Goal: Task Accomplishment & Management: Use online tool/utility

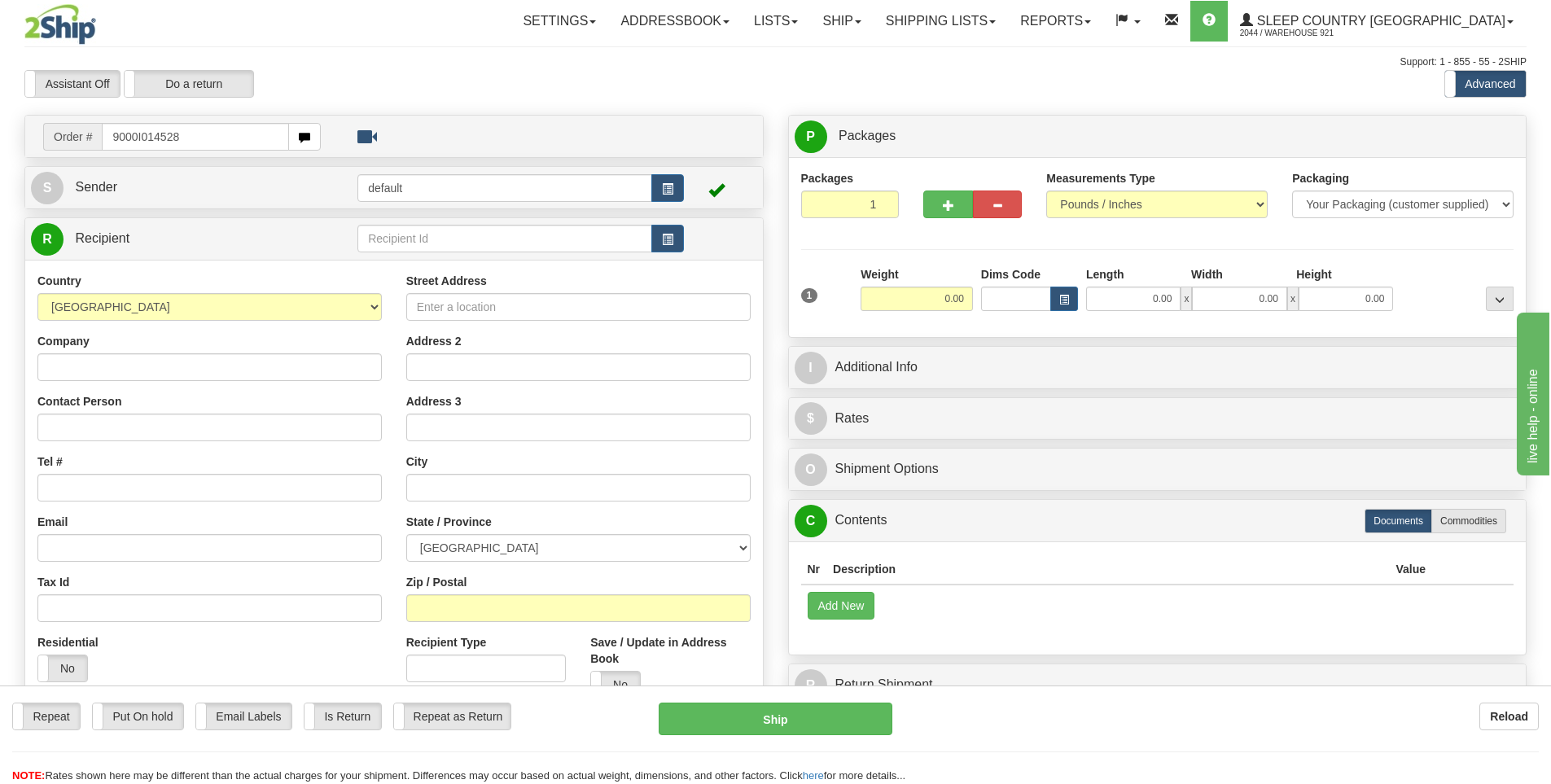
type input "9000I014528"
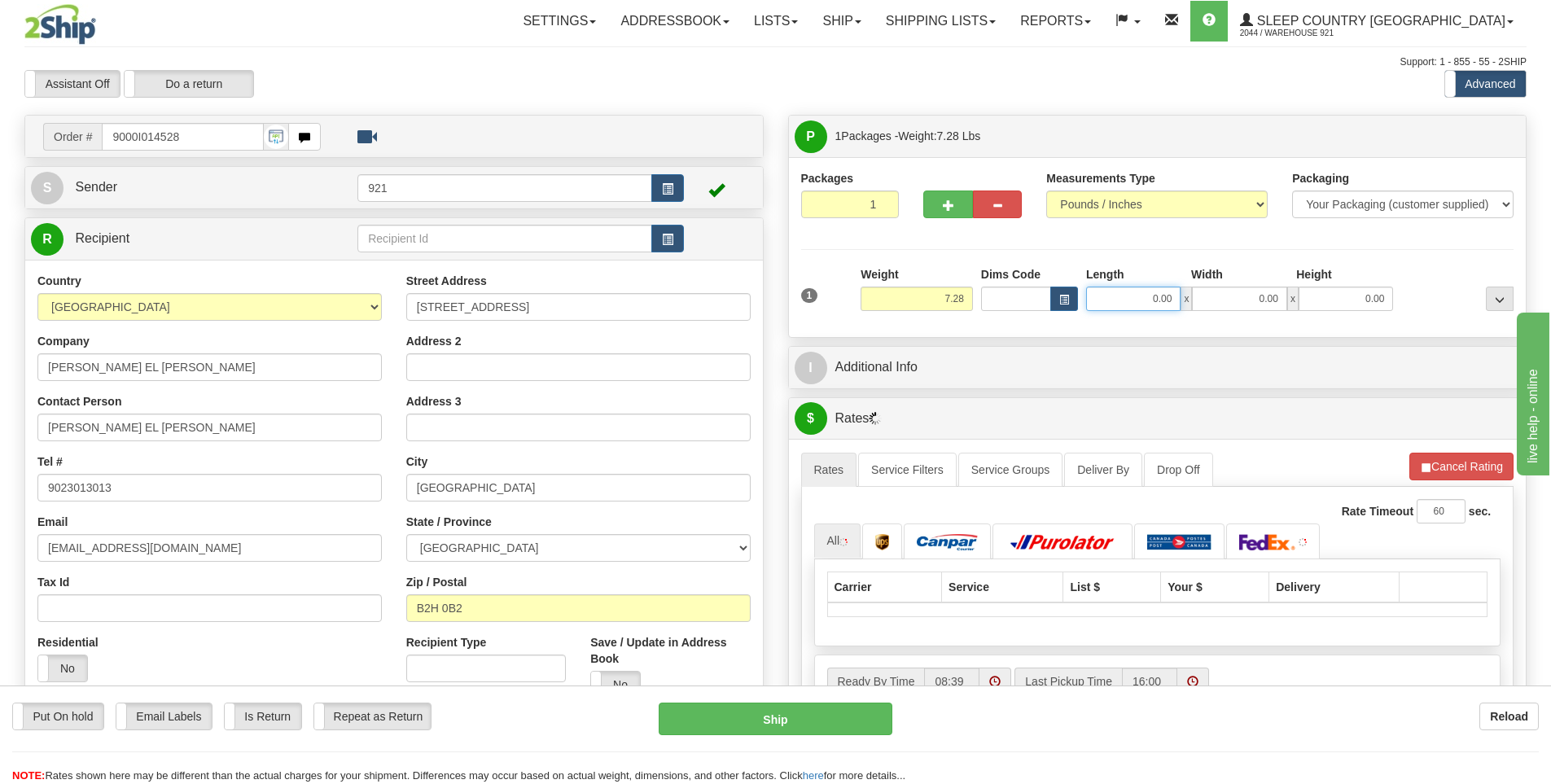
click at [1128, 302] on input "0.00" at bounding box center [1133, 299] width 94 height 25
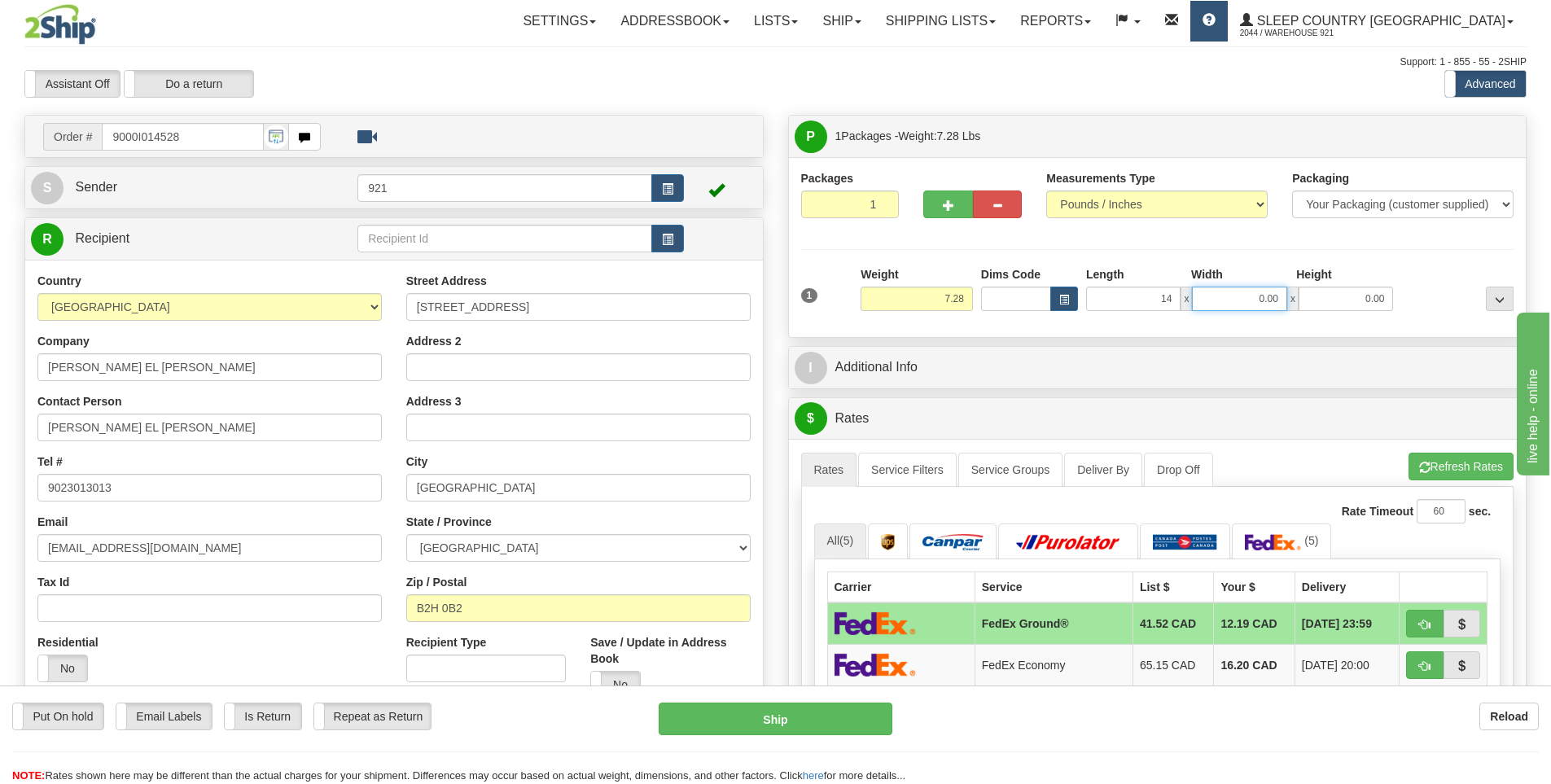
type input "14.00"
type input "2"
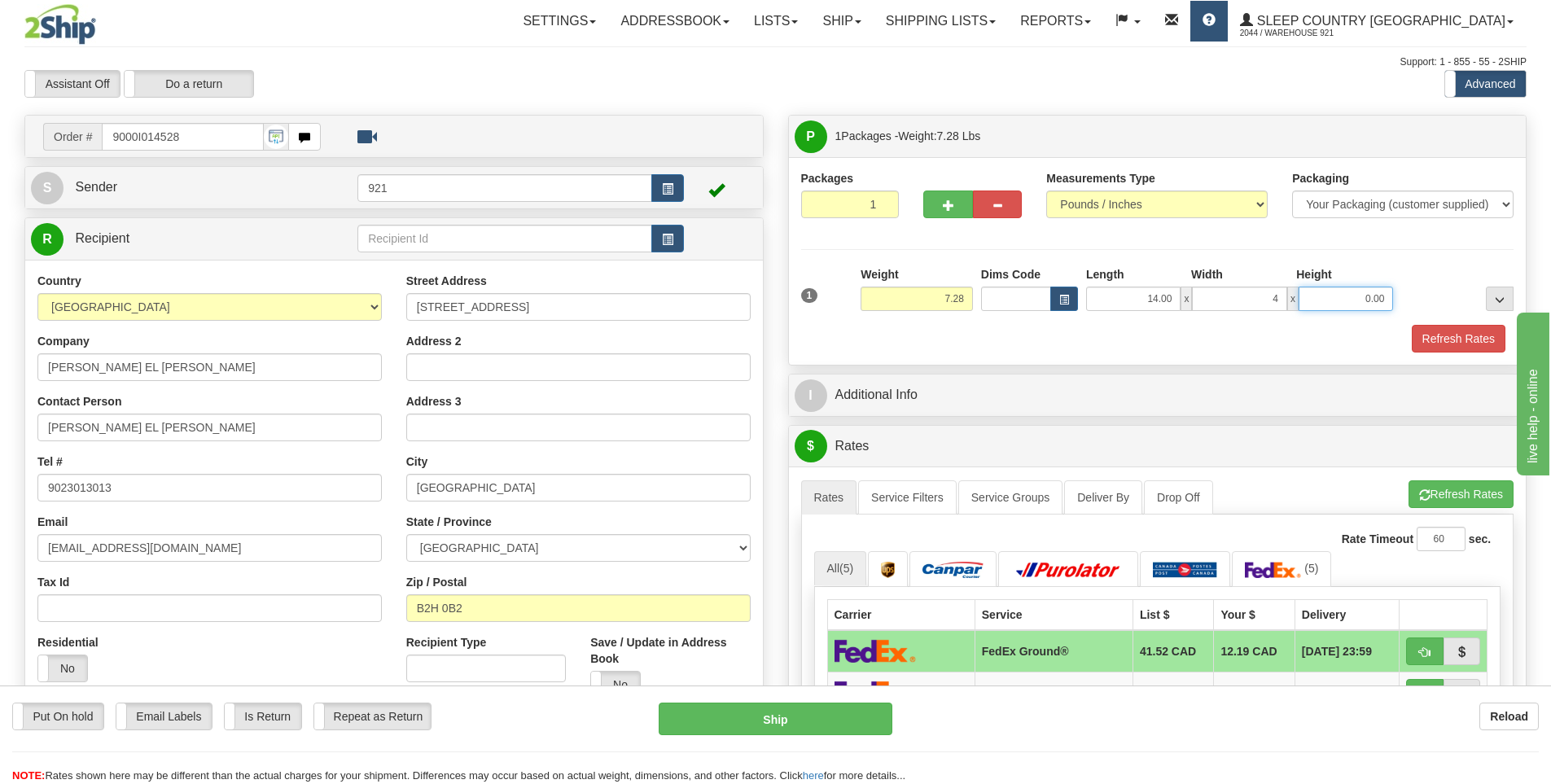
type input "4.00"
click at [1449, 346] on button "Refresh Rates" at bounding box center [1458, 338] width 93 height 27
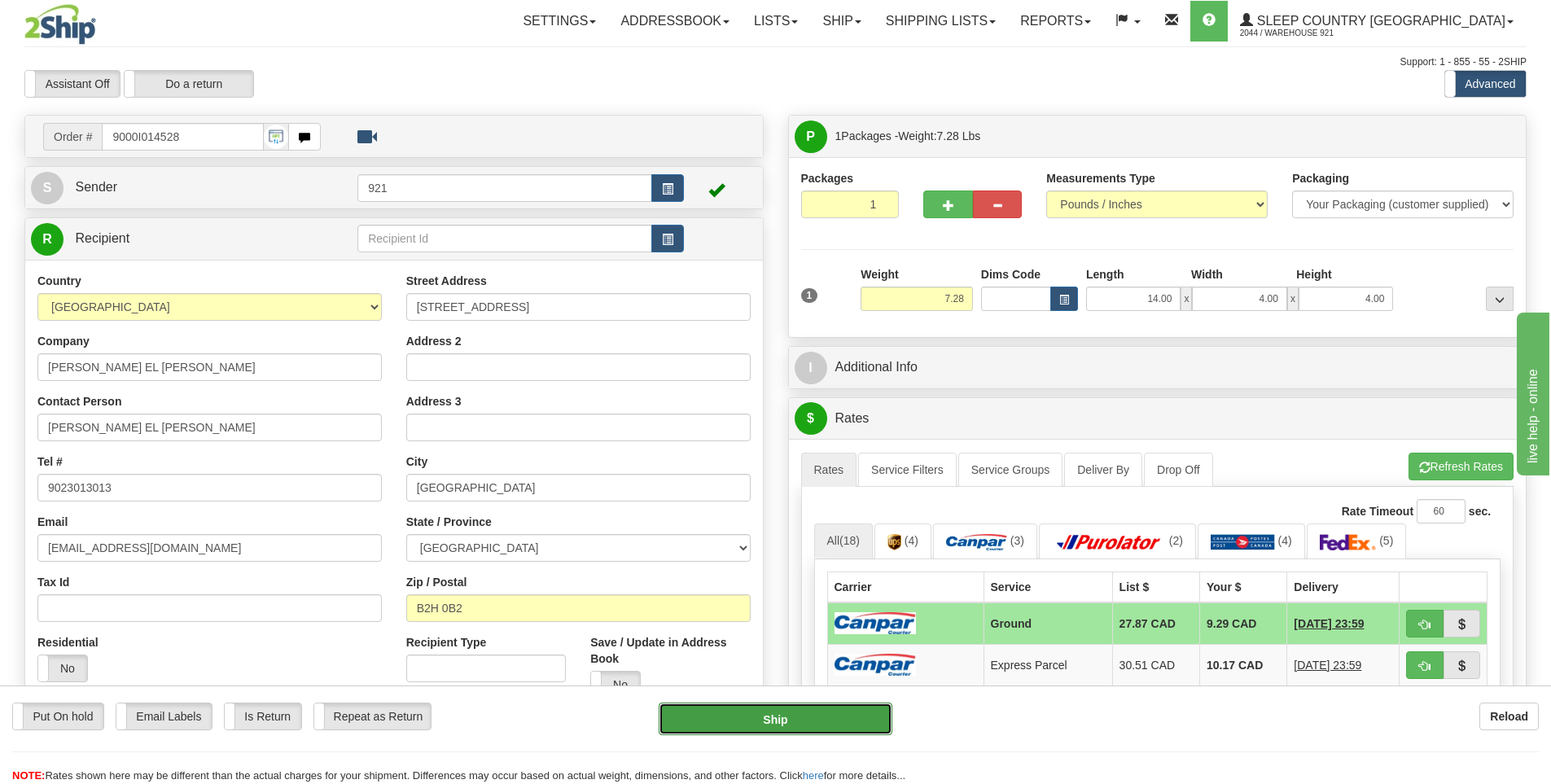
click at [867, 728] on button "Ship" at bounding box center [776, 718] width 234 height 32
type input "1"
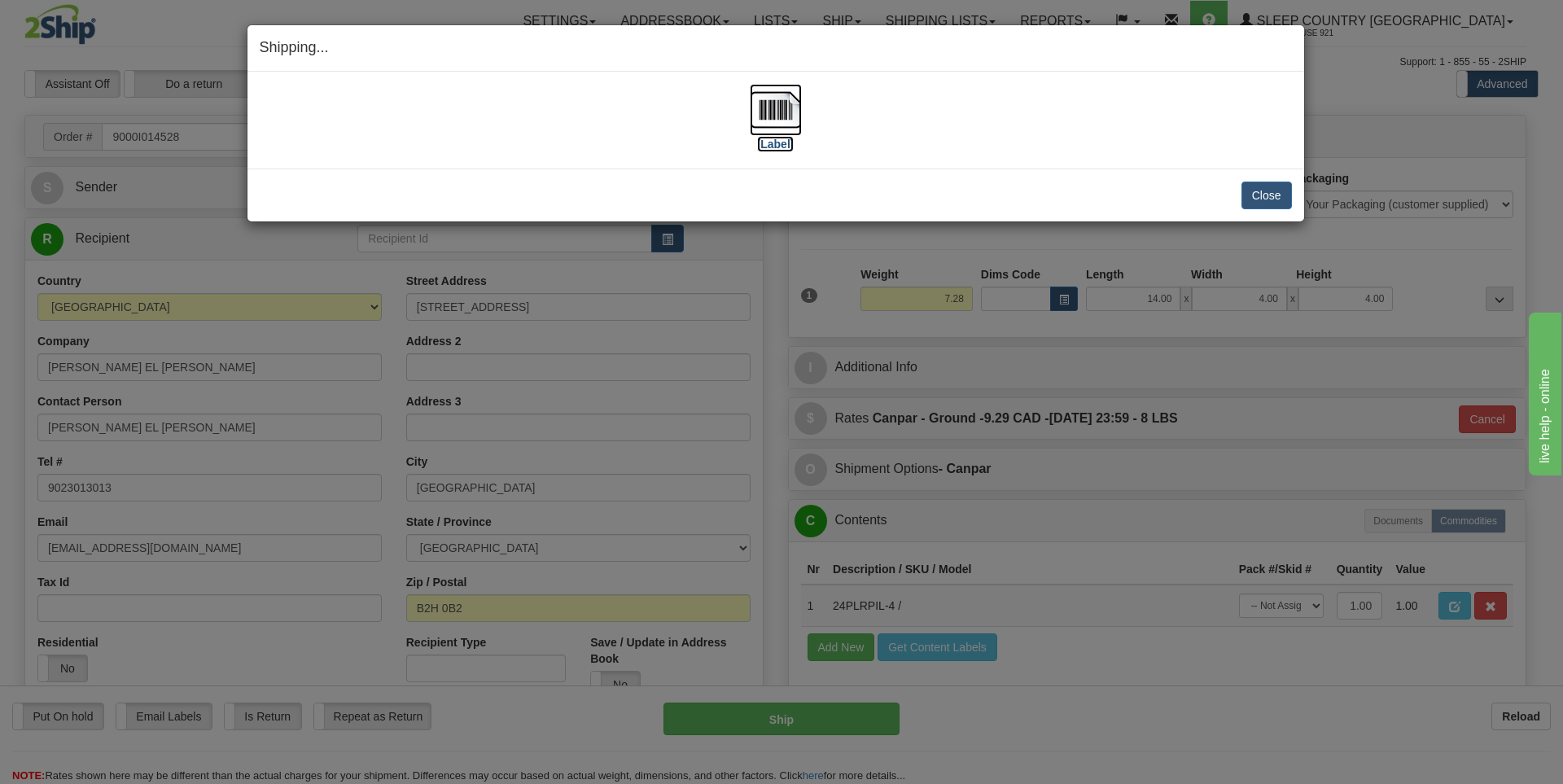
click at [782, 140] on label "[Label]" at bounding box center [776, 143] width 38 height 16
click at [1256, 189] on button "Close" at bounding box center [1266, 194] width 50 height 27
